Goal: Transaction & Acquisition: Purchase product/service

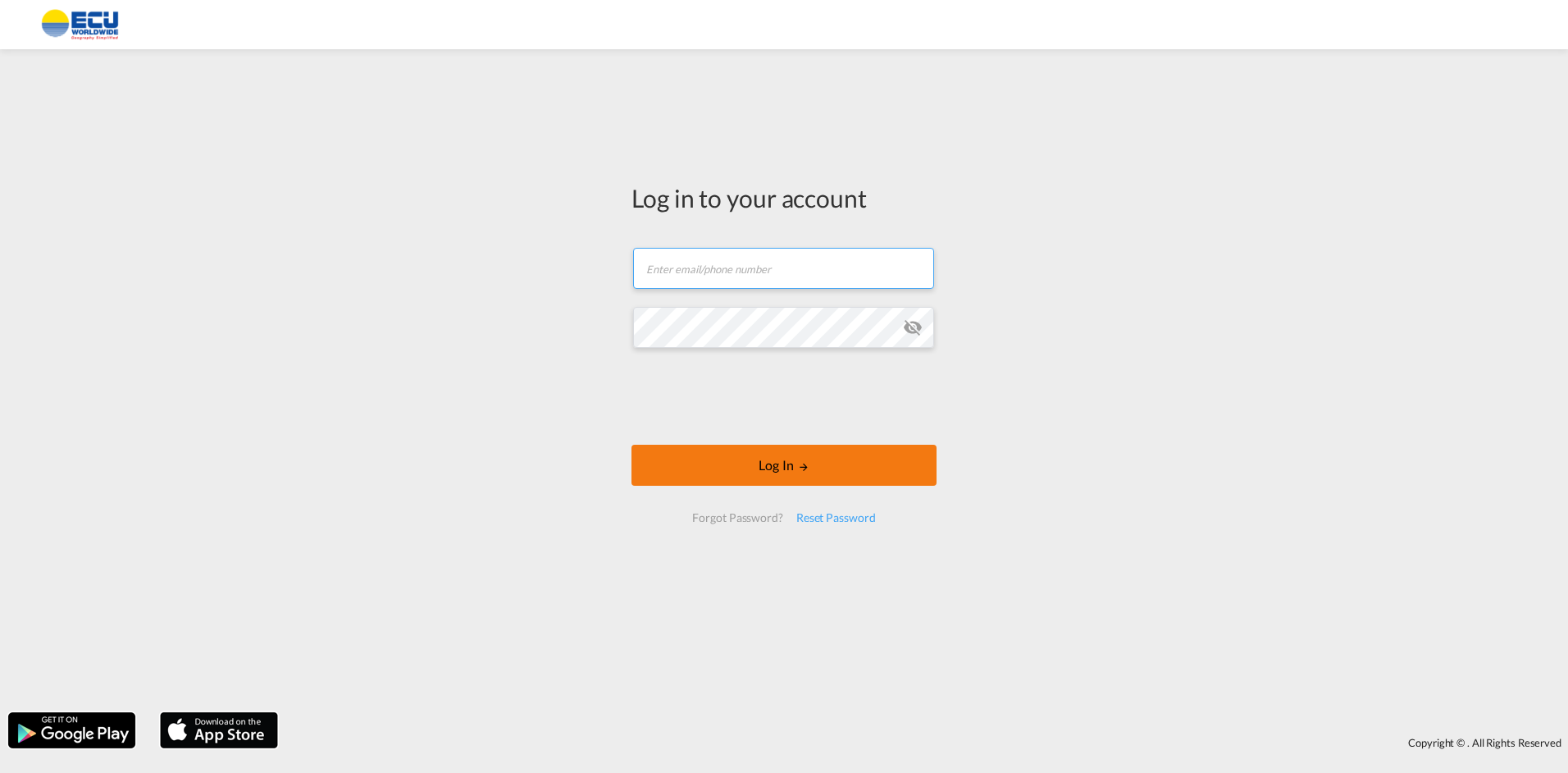
type input "[PERSON_NAME][EMAIL_ADDRESS][DOMAIN_NAME]"
click at [837, 479] on button "Log In" at bounding box center [784, 465] width 305 height 41
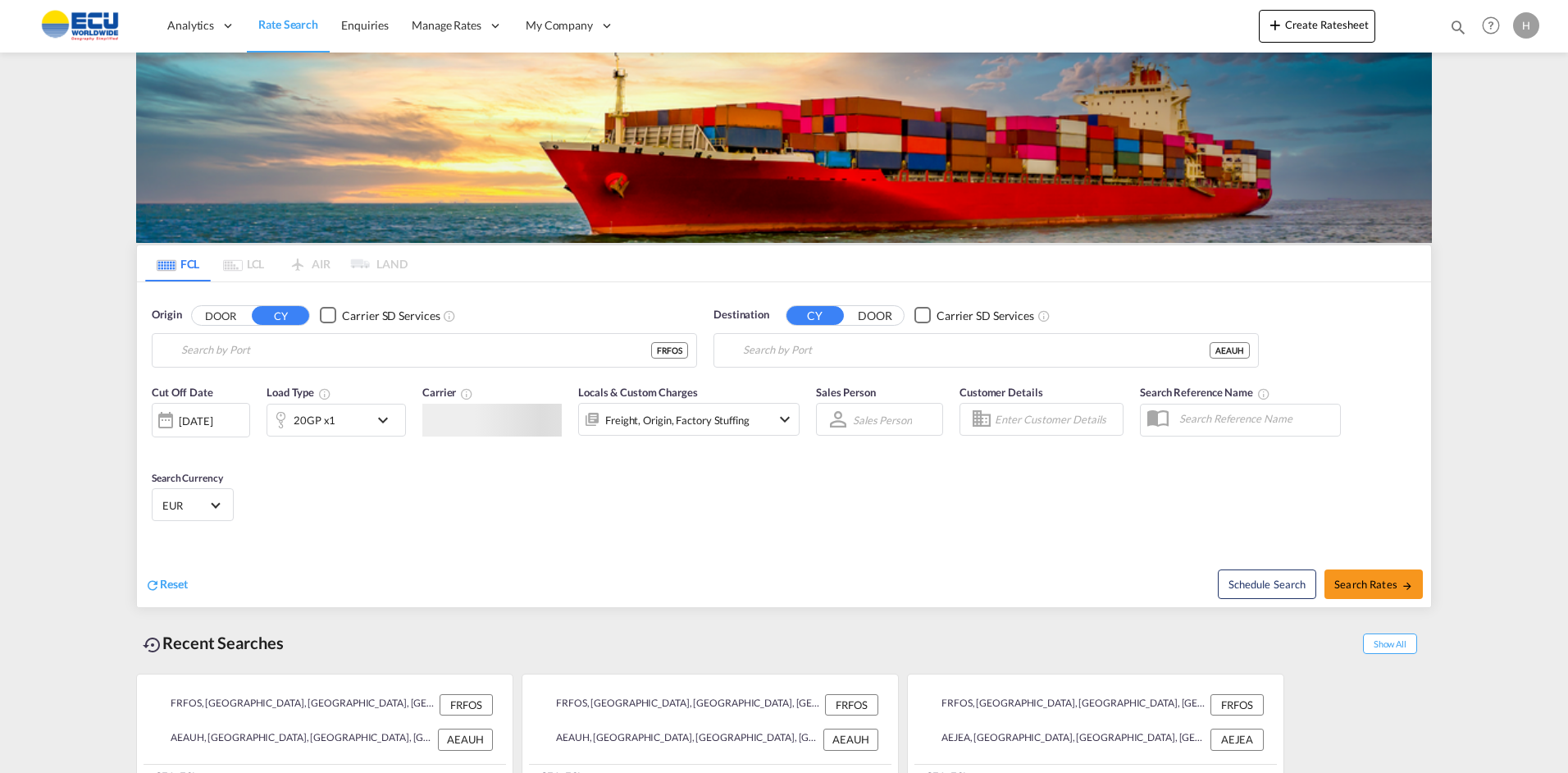
type input "Fos-[GEOGRAPHIC_DATA], [GEOGRAPHIC_DATA]"
type input "[GEOGRAPHIC_DATA], [GEOGRAPHIC_DATA]"
click at [496, 425] on span "AKKON LINES +85" at bounding box center [485, 420] width 107 height 17
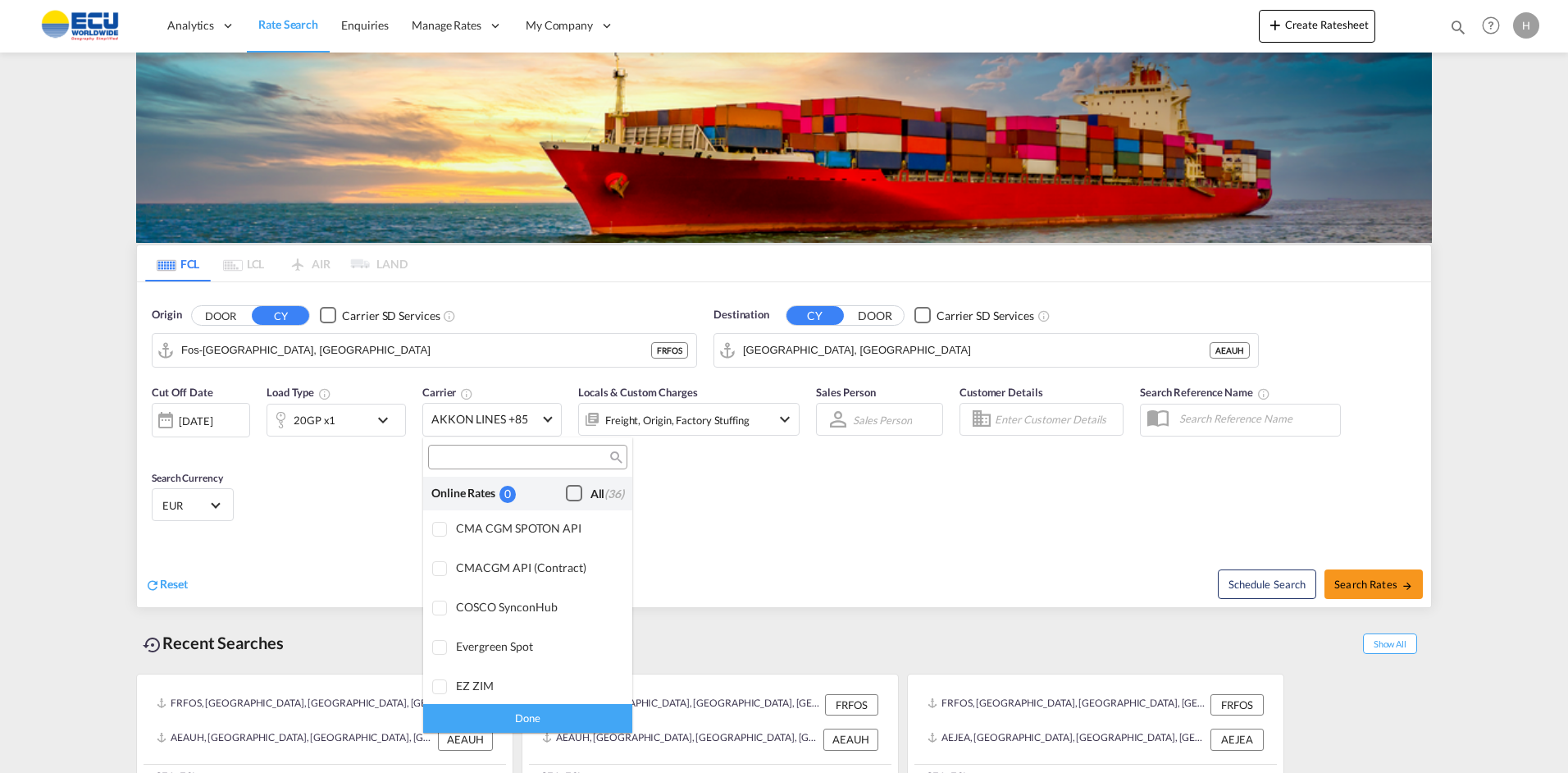
scroll to position [1397, 0]
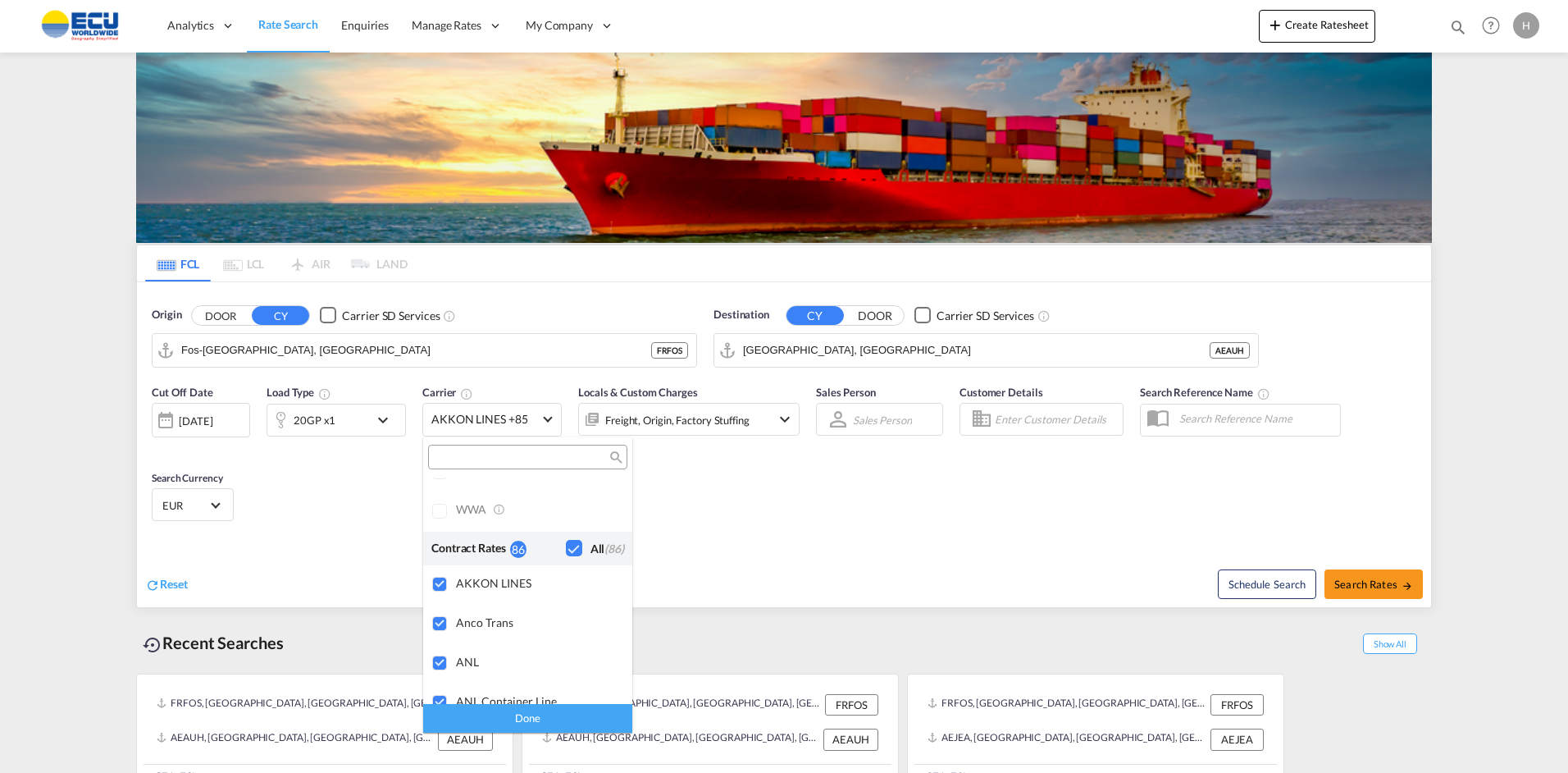
click at [824, 512] on md-backdrop at bounding box center [784, 386] width 1568 height 773
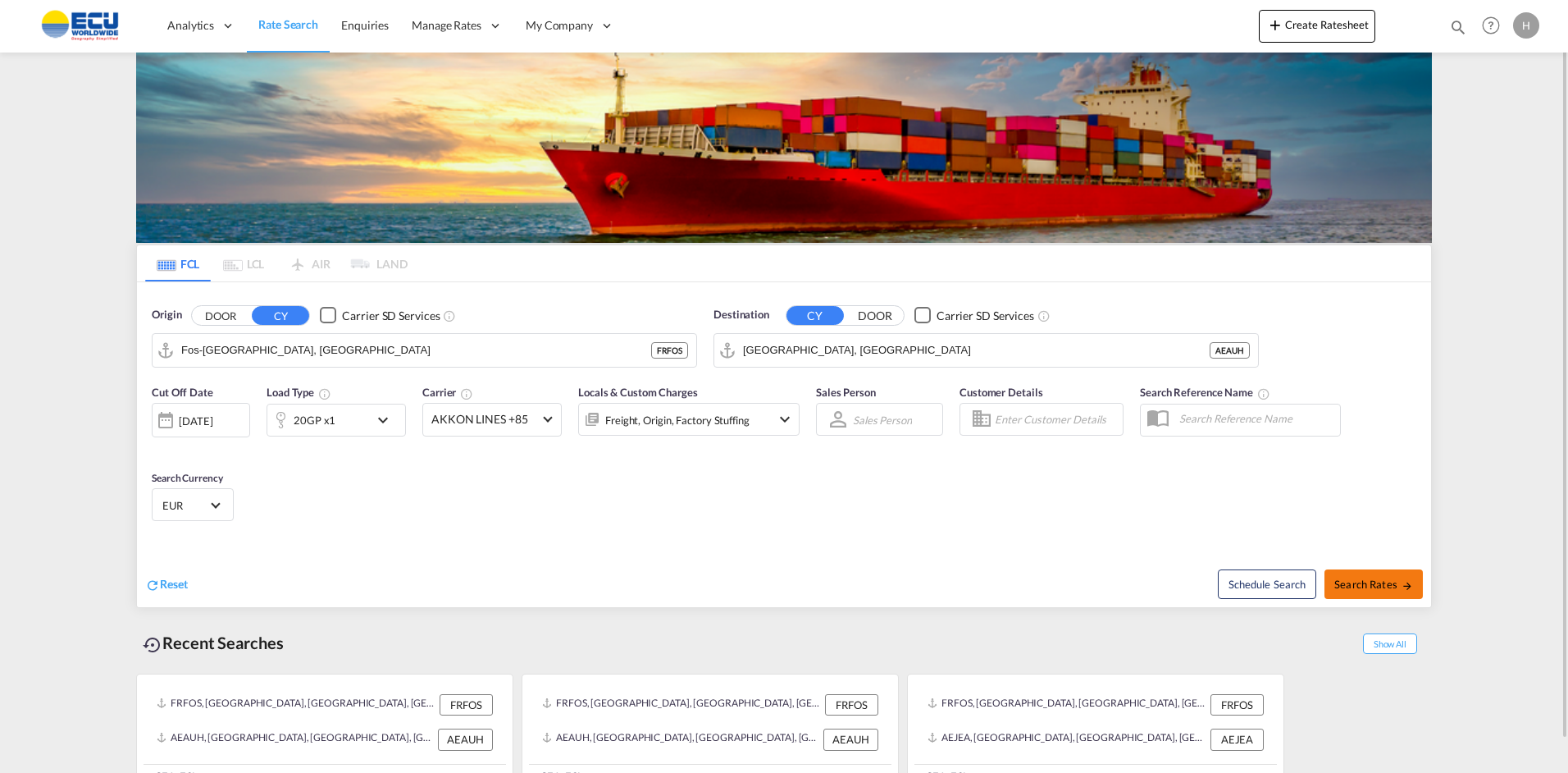
click at [1359, 574] on button "Search Rates" at bounding box center [1373, 584] width 99 height 30
type input "FRFOS to AEAUH / [DATE]"
